Goal: Information Seeking & Learning: Understand process/instructions

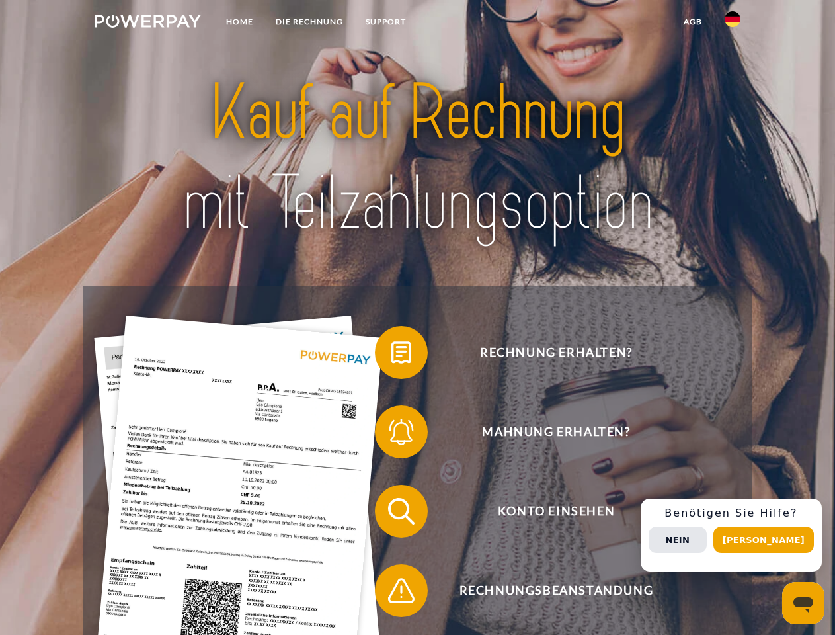
click at [147, 23] on img at bounding box center [148, 21] width 106 height 13
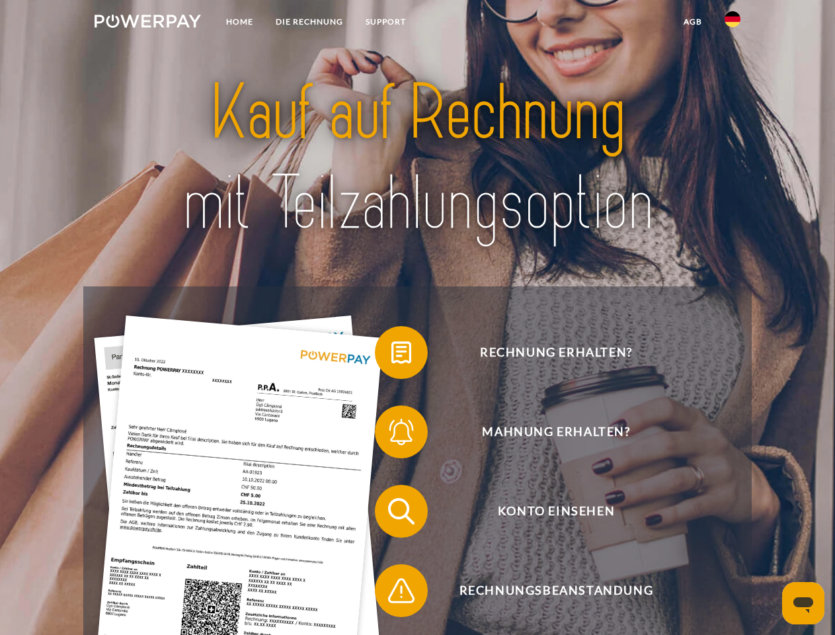
click at [733, 23] on img at bounding box center [733, 19] width 16 height 16
click at [692, 22] on link "agb" at bounding box center [693, 22] width 41 height 24
click at [392, 355] on span at bounding box center [382, 352] width 66 height 66
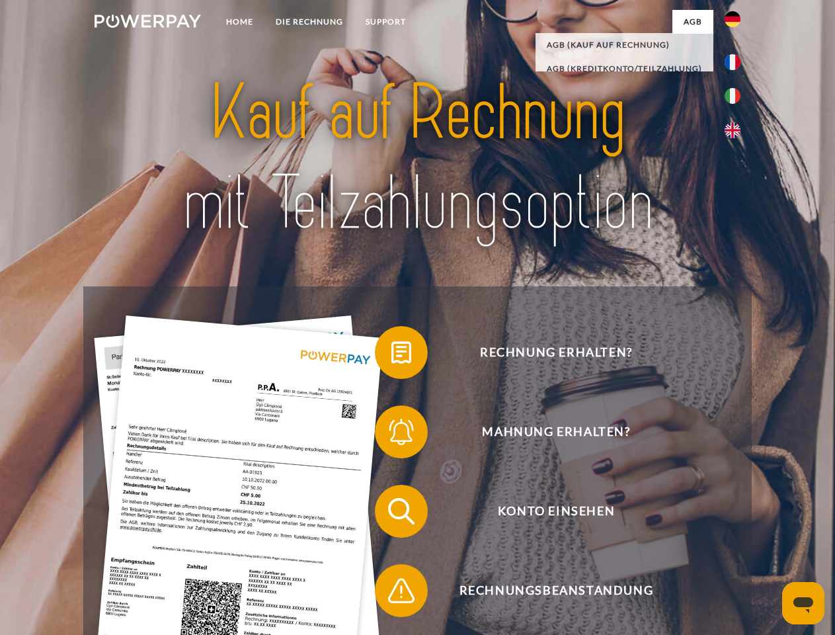
click at [392, 435] on span at bounding box center [382, 432] width 66 height 66
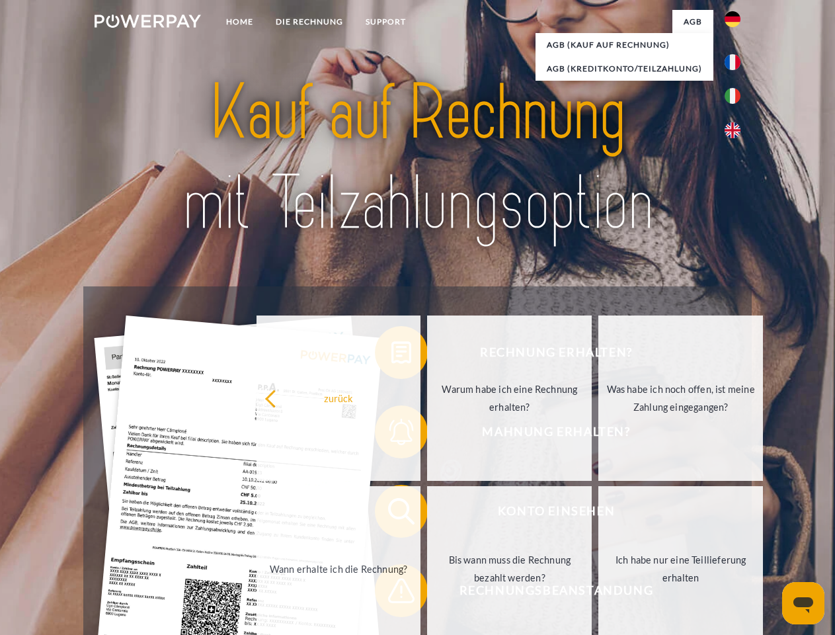
click at [427, 514] on link "Bis wann muss die Rechnung bezahlt werden?" at bounding box center [509, 568] width 165 height 165
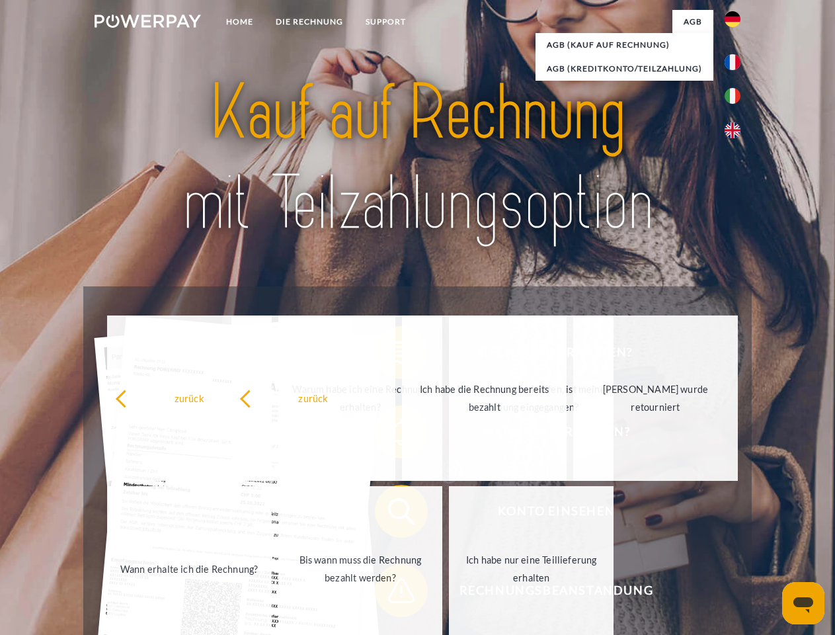
click at [392, 593] on span at bounding box center [382, 591] width 66 height 66
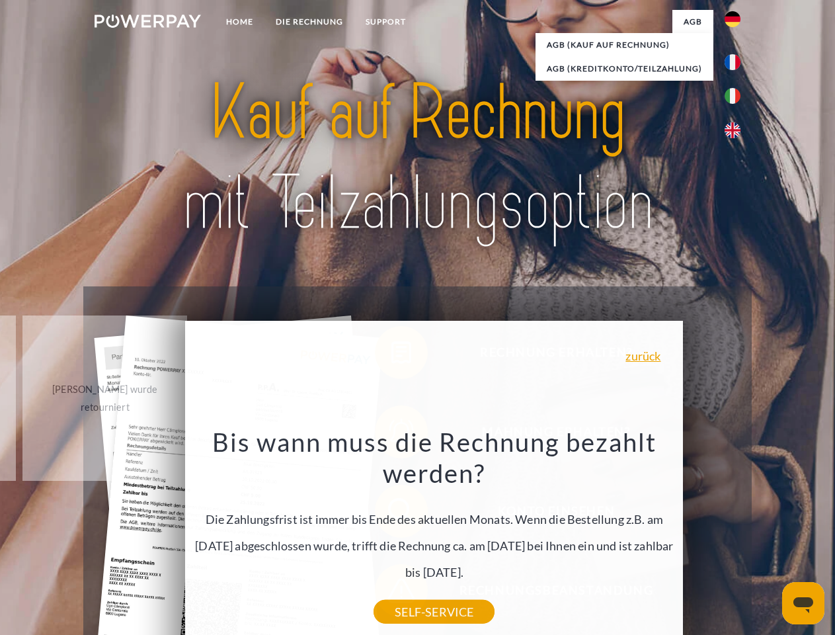
click at [736, 535] on div "Rechnung erhalten? Mahnung erhalten? Konto einsehen" at bounding box center [417, 550] width 668 height 529
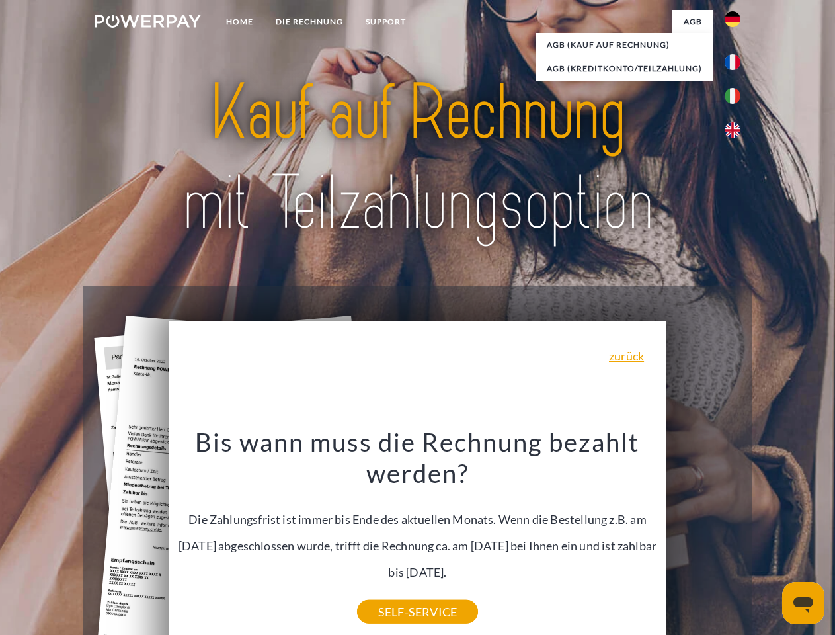
click at [704, 538] on span "Konto einsehen" at bounding box center [556, 511] width 324 height 53
click at [769, 540] on header "Home DIE RECHNUNG SUPPORT" at bounding box center [417, 456] width 835 height 913
